Goal: Task Accomplishment & Management: Use online tool/utility

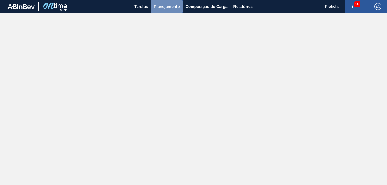
click at [173, 7] on span "Planejamento" at bounding box center [167, 6] width 26 height 7
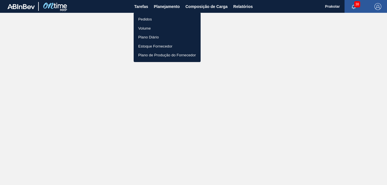
click at [152, 19] on li "Pedidos" at bounding box center [167, 19] width 67 height 9
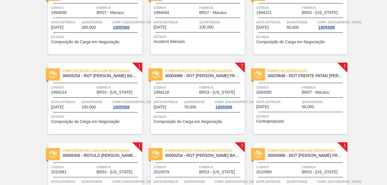
scroll to position [313, 0]
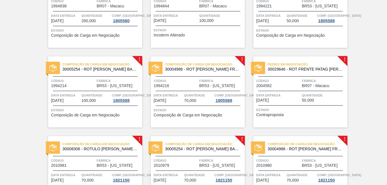
click at [315, 91] on div at bounding box center [300, 91] width 85 height 0
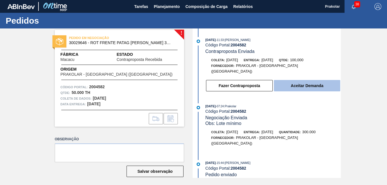
click at [307, 80] on button "Aceitar Demanda" at bounding box center [307, 85] width 66 height 11
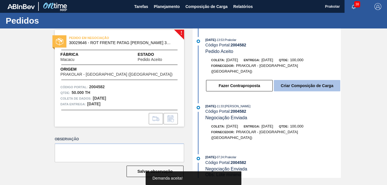
click at [305, 83] on button "Criar Composição de Carga" at bounding box center [307, 85] width 66 height 11
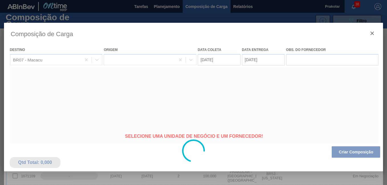
type coleta "[DATE]"
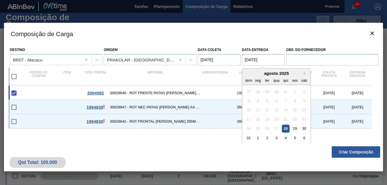
drag, startPoint x: 264, startPoint y: 61, endPoint x: 267, endPoint y: 66, distance: 5.6
click at [264, 61] on entrega "[DATE]" at bounding box center [263, 59] width 43 height 11
click at [295, 141] on div "5" at bounding box center [295, 138] width 8 height 8
type entrega "[DATE]"
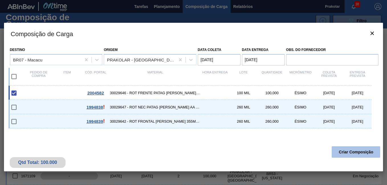
click at [357, 154] on button "Criar Composição" at bounding box center [356, 151] width 48 height 11
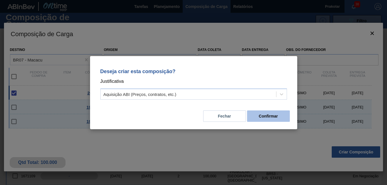
click at [282, 118] on button "Confirmar" at bounding box center [268, 116] width 43 height 11
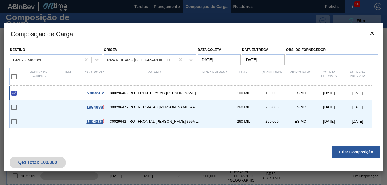
drag, startPoint x: 261, startPoint y: 94, endPoint x: 268, endPoint y: 95, distance: 6.3
click at [263, 93] on div "100,000" at bounding box center [272, 93] width 28 height 4
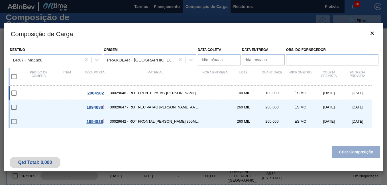
click at [15, 92] on input "checkbox" at bounding box center [14, 93] width 12 height 12
checkbox input "false"
click at [23, 92] on div at bounding box center [17, 93] width 13 height 12
type coleta "[DATE]"
type entrega "[DATE]"
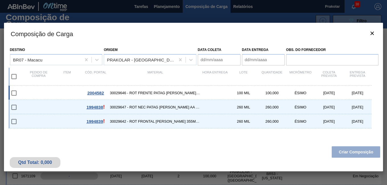
checkbox input "true"
click at [363, 153] on button "Criar Composição" at bounding box center [356, 151] width 48 height 11
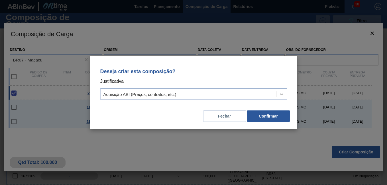
click at [282, 94] on icon at bounding box center [282, 94] width 6 height 6
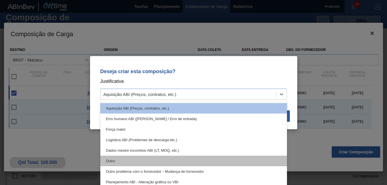
click at [176, 161] on div "Outro" at bounding box center [193, 161] width 187 height 11
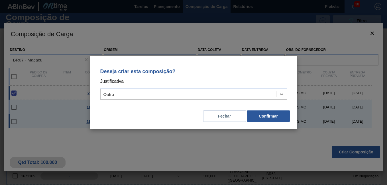
click at [276, 119] on button "Confirmar" at bounding box center [268, 116] width 43 height 11
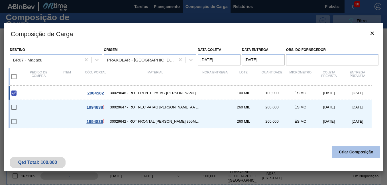
click at [347, 152] on button "Criar Composição" at bounding box center [356, 151] width 48 height 11
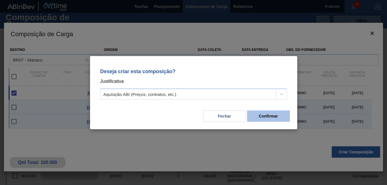
click at [270, 118] on button "Confirmar" at bounding box center [268, 116] width 43 height 11
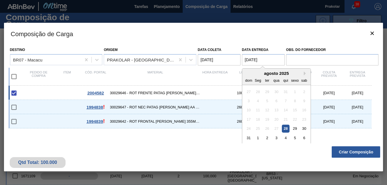
click at [255, 61] on entrega "[DATE]" at bounding box center [263, 59] width 43 height 11
click at [346, 149] on button "Criar Composição" at bounding box center [356, 151] width 48 height 11
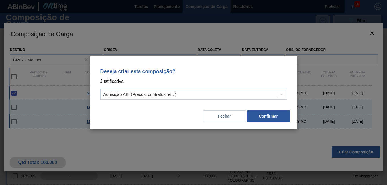
click at [280, 117] on button "Confirmar" at bounding box center [268, 116] width 43 height 11
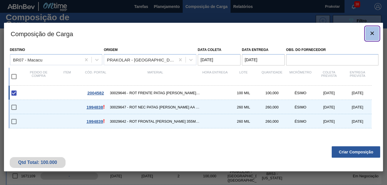
click at [373, 34] on icon "botão de ícone" at bounding box center [371, 33] width 3 height 3
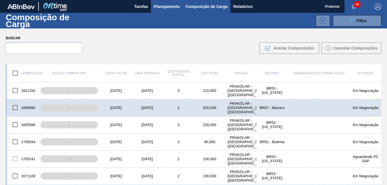
click at [167, 7] on span "Planejamento" at bounding box center [167, 6] width 26 height 7
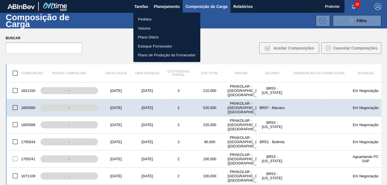
click at [161, 19] on li "Pedidos" at bounding box center [166, 19] width 67 height 9
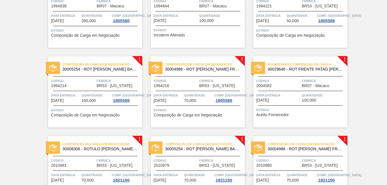
scroll to position [357, 0]
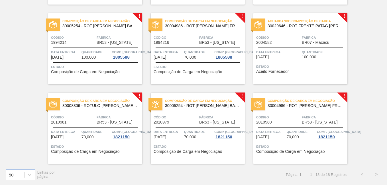
click at [318, 46] on div "Aguardando Composição de Carga 30029646 - ROT FRENTE PATAG [PERSON_NAME] 355ML …" at bounding box center [300, 48] width 94 height 71
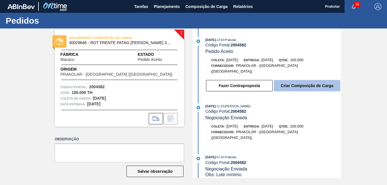
click at [299, 82] on button "Criar Composição de Carga" at bounding box center [307, 85] width 66 height 11
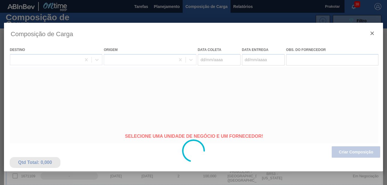
type coleta "[DATE]"
type entrega "[DATE]"
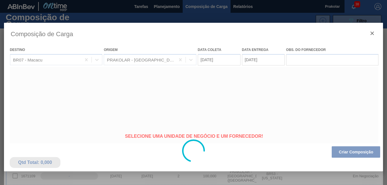
drag, startPoint x: 229, startPoint y: 58, endPoint x: 231, endPoint y: 61, distance: 3.2
click at [229, 59] on div at bounding box center [193, 151] width 379 height 256
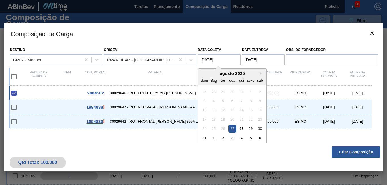
click at [231, 62] on coleta "[DATE]" at bounding box center [219, 59] width 43 height 11
click at [243, 129] on div "28" at bounding box center [242, 129] width 8 height 8
type coleta "[DATE]"
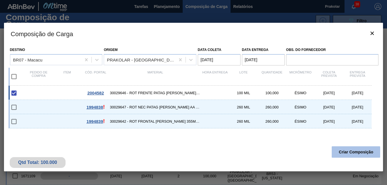
click at [363, 154] on button "Criar Composição" at bounding box center [356, 151] width 48 height 11
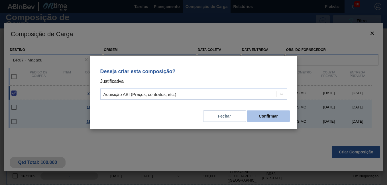
click at [270, 119] on button "Confirmar" at bounding box center [268, 116] width 43 height 11
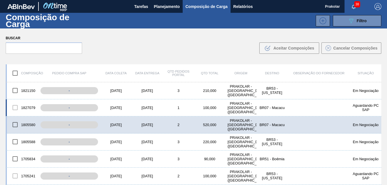
click at [228, 110] on div "PRAKOLAR - [GEOGRAPHIC_DATA] ([GEOGRAPHIC_DATA])" at bounding box center [240, 107] width 31 height 13
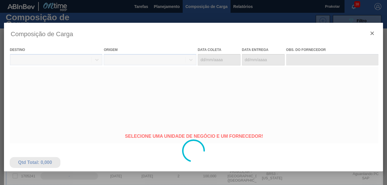
type coleta "[DATE]"
type entrega "[DATE]"
